Goal: Task Accomplishment & Management: Complete application form

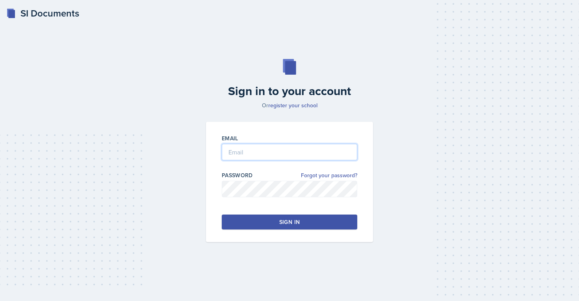
type input "[EMAIL_ADDRESS][PERSON_NAME][DOMAIN_NAME]"
click at [292, 227] on button "Sign in" at bounding box center [289, 222] width 135 height 15
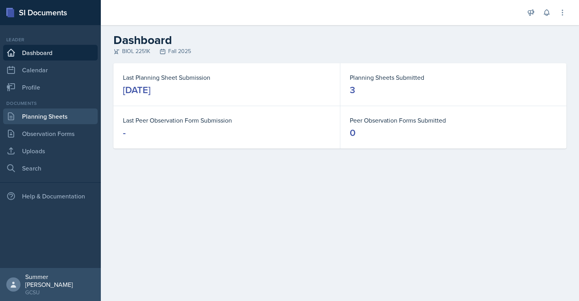
click at [44, 119] on link "Planning Sheets" at bounding box center [50, 117] width 94 height 16
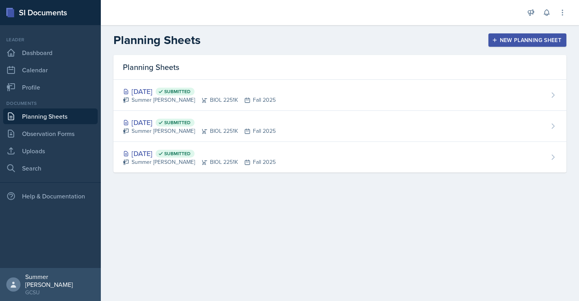
click at [510, 44] on button "New Planning Sheet" at bounding box center [527, 39] width 78 height 13
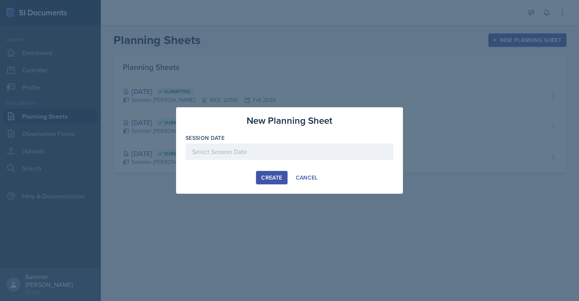
click at [240, 150] on div at bounding box center [289, 152] width 208 height 17
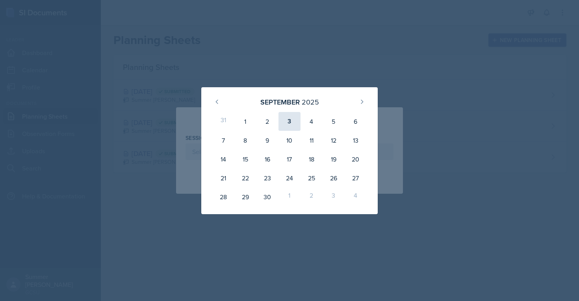
click at [294, 118] on div "3" at bounding box center [289, 121] width 22 height 19
type input "[DATE]"
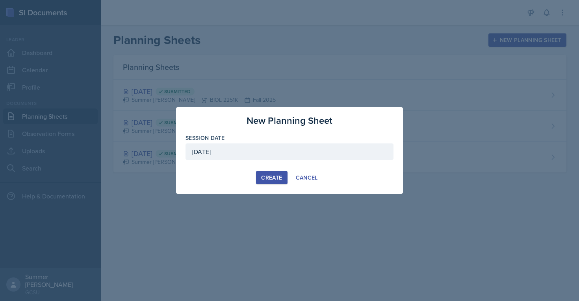
click at [272, 179] on div "Create" at bounding box center [271, 178] width 21 height 6
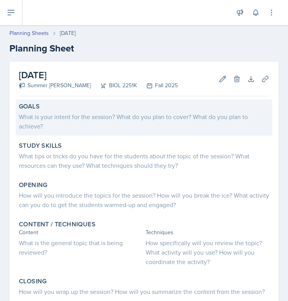
click at [114, 122] on div "What is your intent for the session? What do you plan to cover? What do you pla…" at bounding box center [144, 121] width 250 height 19
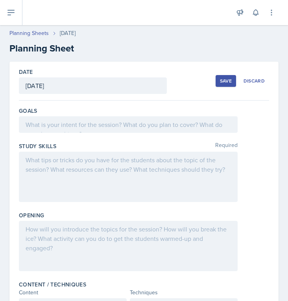
click at [114, 122] on div at bounding box center [128, 125] width 219 height 17
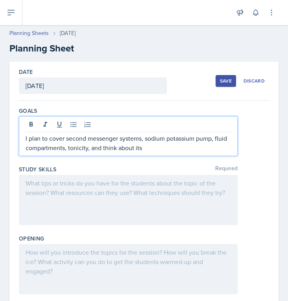
click at [123, 189] on div at bounding box center [128, 200] width 219 height 50
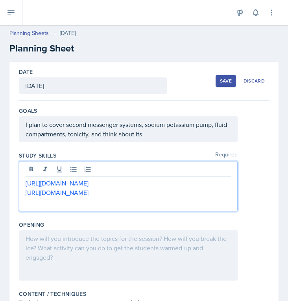
click at [168, 194] on p "[URL][DOMAIN_NAME]" at bounding box center [128, 192] width 205 height 9
drag, startPoint x: 168, startPoint y: 194, endPoint x: 29, endPoint y: 175, distance: 140.2
click at [29, 175] on div "[URL][DOMAIN_NAME] [URL][DOMAIN_NAME]" at bounding box center [128, 186] width 219 height 50
copy div "[URL][DOMAIN_NAME] [URL][DOMAIN_NAME]"
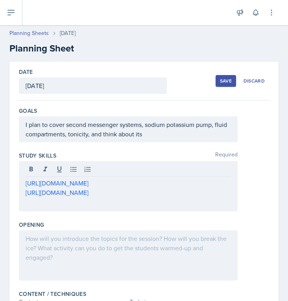
click at [106, 257] on div at bounding box center [128, 256] width 219 height 50
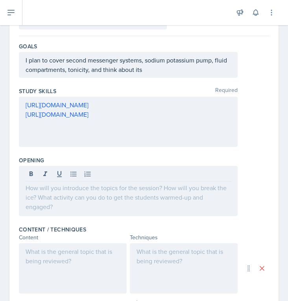
scroll to position [73, 0]
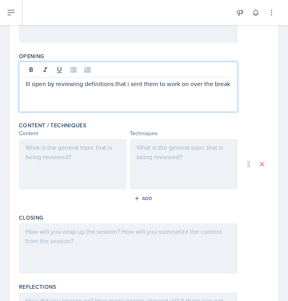
click at [72, 164] on div at bounding box center [73, 164] width 108 height 50
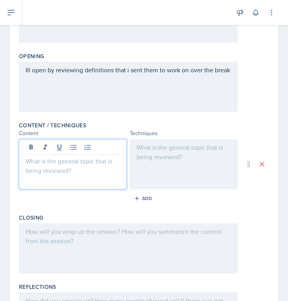
scroll to position [183, 0]
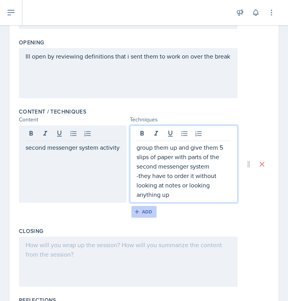
click at [139, 213] on icon "button" at bounding box center [137, 212] width 6 height 6
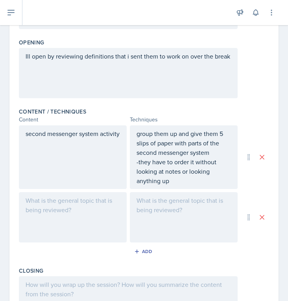
click at [83, 210] on div at bounding box center [73, 217] width 108 height 50
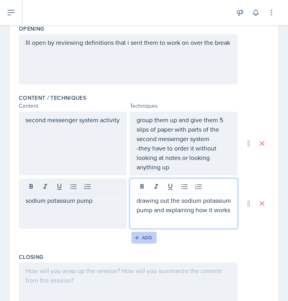
click at [146, 237] on div "Add" at bounding box center [144, 238] width 17 height 6
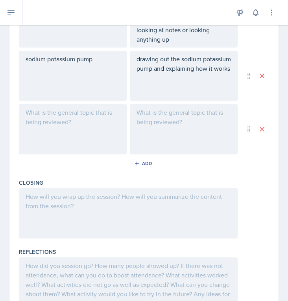
click at [79, 124] on div at bounding box center [73, 129] width 108 height 50
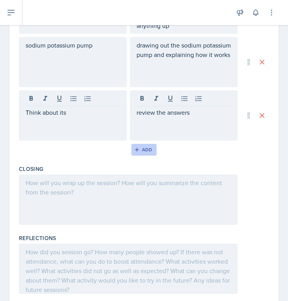
click at [143, 150] on div "Add" at bounding box center [144, 150] width 17 height 6
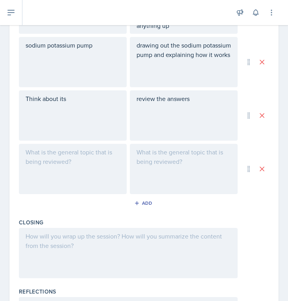
click at [85, 166] on div at bounding box center [73, 169] width 108 height 50
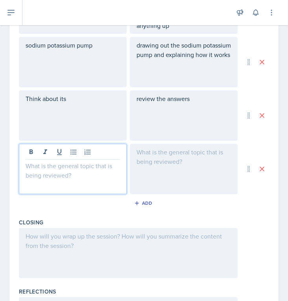
scroll to position [352, 0]
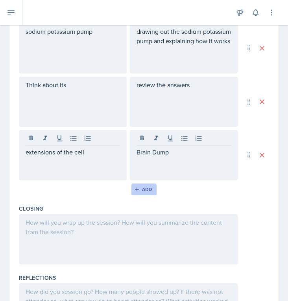
click at [146, 190] on div "Add" at bounding box center [144, 190] width 17 height 6
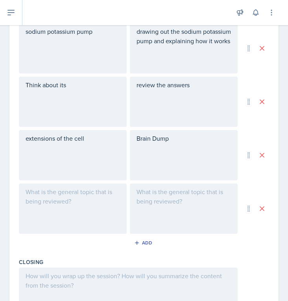
click at [68, 203] on div at bounding box center [73, 209] width 108 height 50
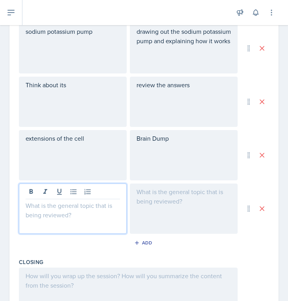
scroll to position [366, 0]
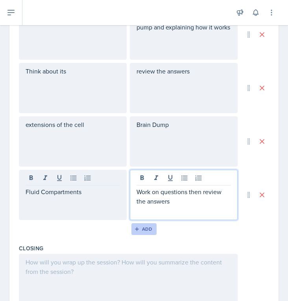
click at [141, 229] on div "Add" at bounding box center [144, 229] width 17 height 6
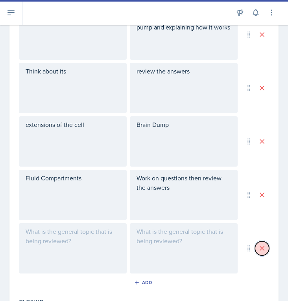
click at [262, 248] on icon at bounding box center [262, 249] width 8 height 8
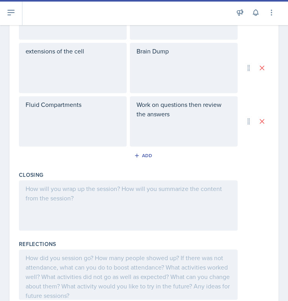
click at [143, 207] on div at bounding box center [128, 206] width 219 height 50
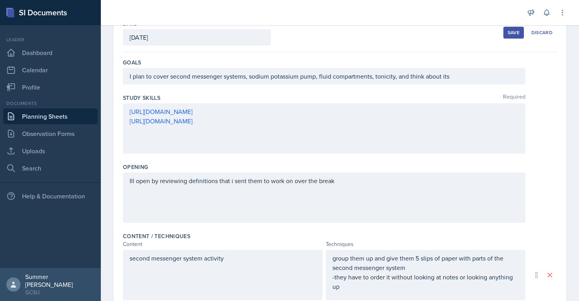
scroll to position [0, 0]
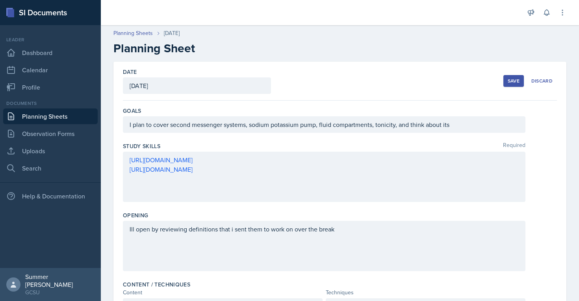
click at [510, 80] on div "Save" at bounding box center [513, 81] width 12 height 6
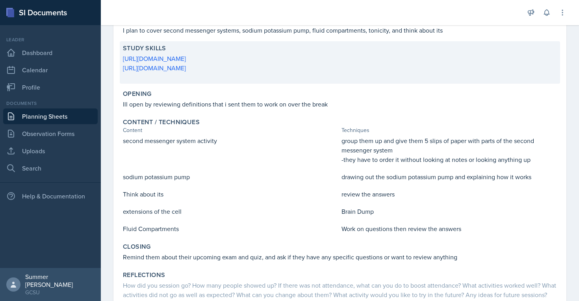
scroll to position [150, 0]
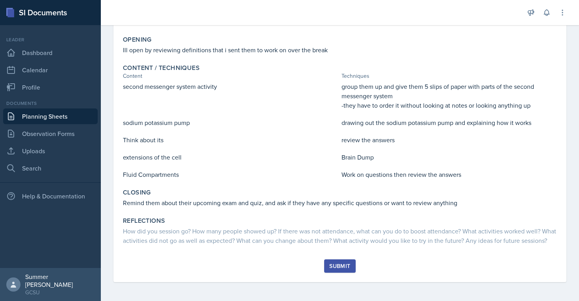
click at [344, 264] on div "Submit" at bounding box center [339, 266] width 21 height 6
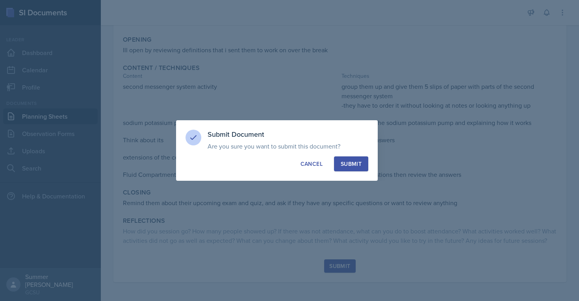
click at [361, 163] on div "Submit" at bounding box center [350, 164] width 21 height 8
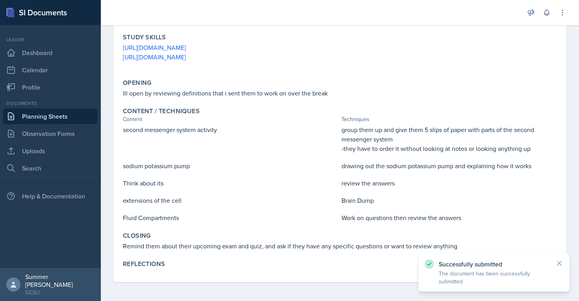
scroll to position [0, 0]
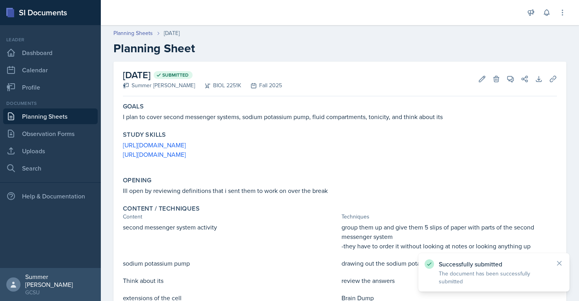
click at [41, 116] on link "Planning Sheets" at bounding box center [50, 117] width 94 height 16
